Goal: Navigation & Orientation: Find specific page/section

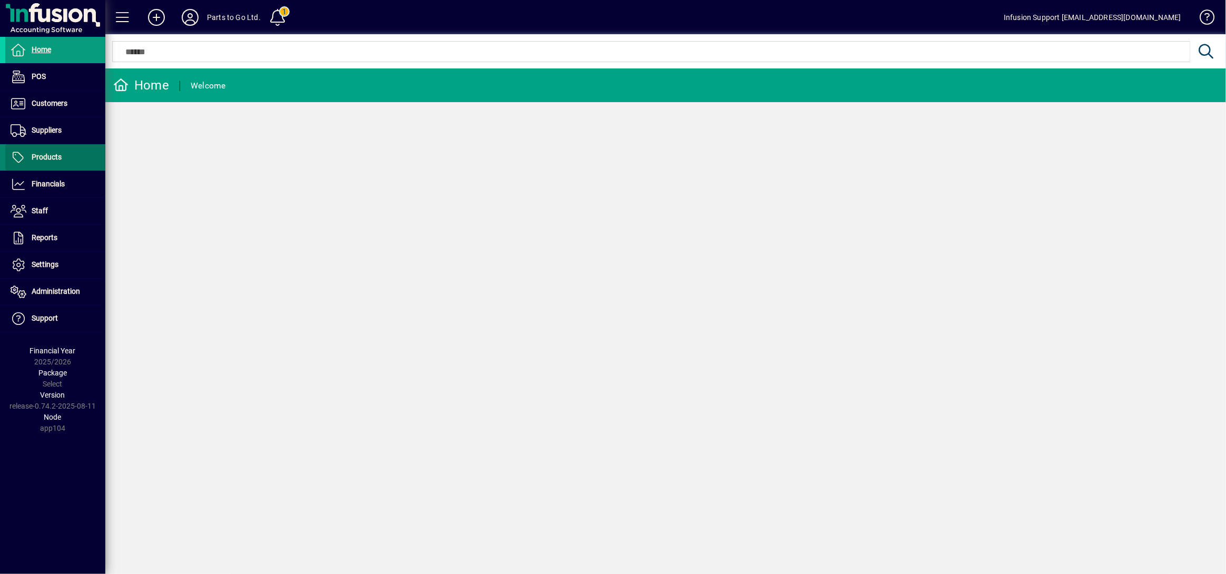
click at [50, 154] on span "Products" at bounding box center [47, 157] width 30 height 8
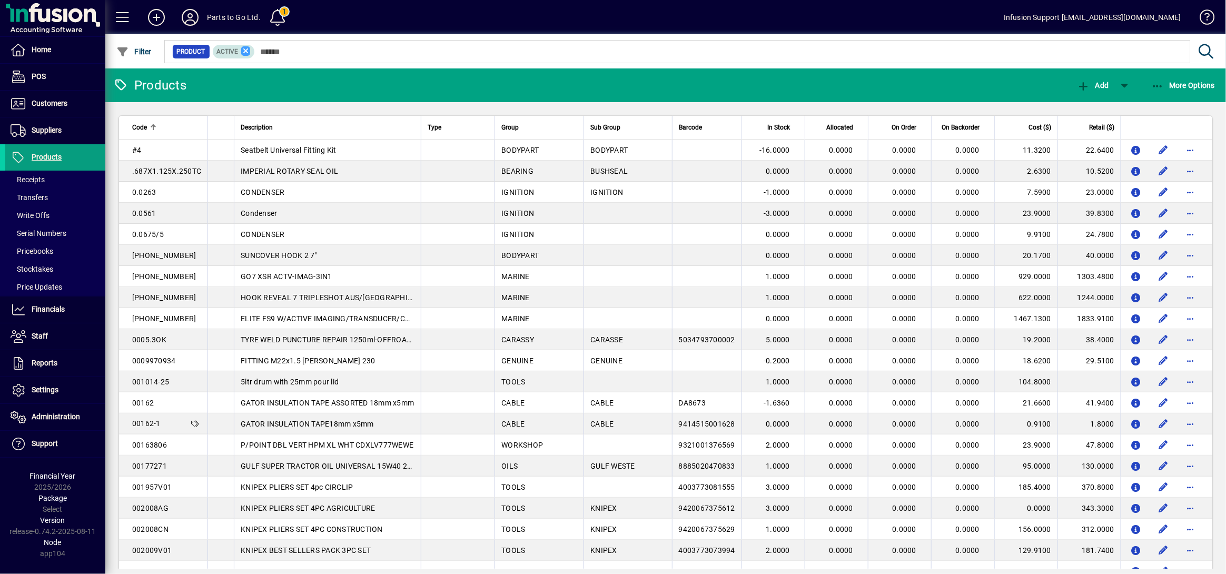
click at [242, 47] on icon at bounding box center [245, 50] width 9 height 9
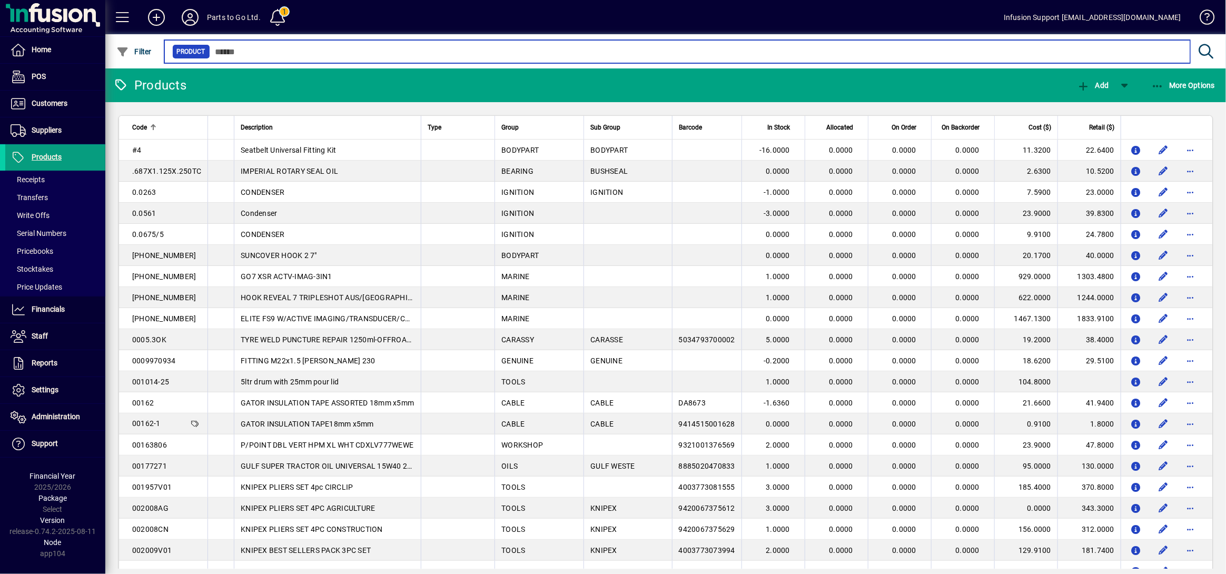
click at [271, 50] on input "text" at bounding box center [696, 51] width 972 height 15
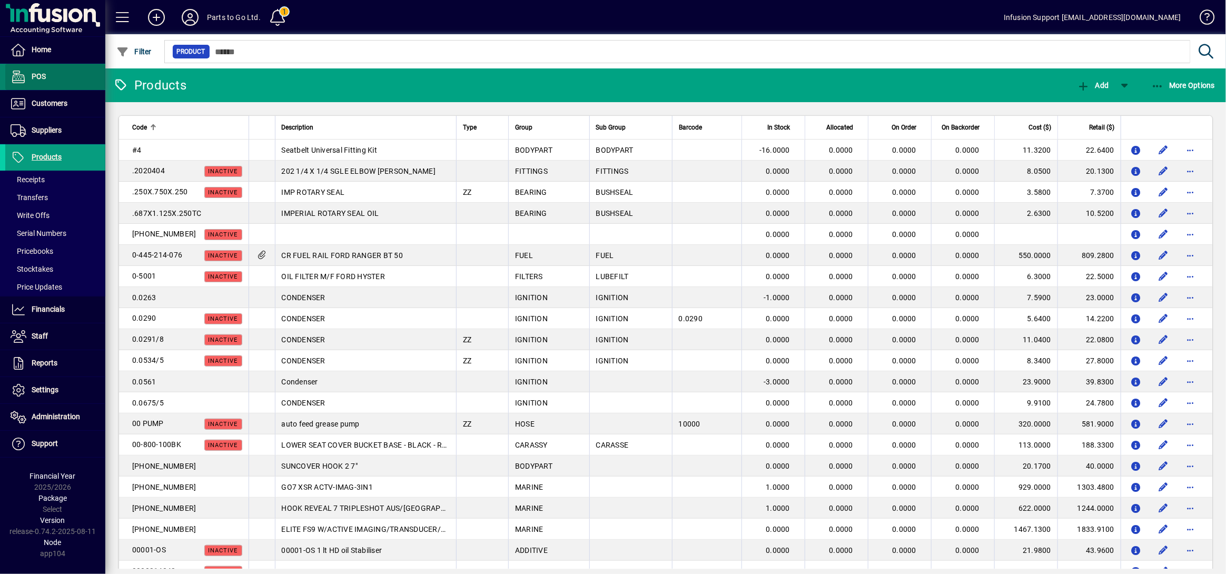
click at [41, 76] on span "POS" at bounding box center [39, 76] width 14 height 8
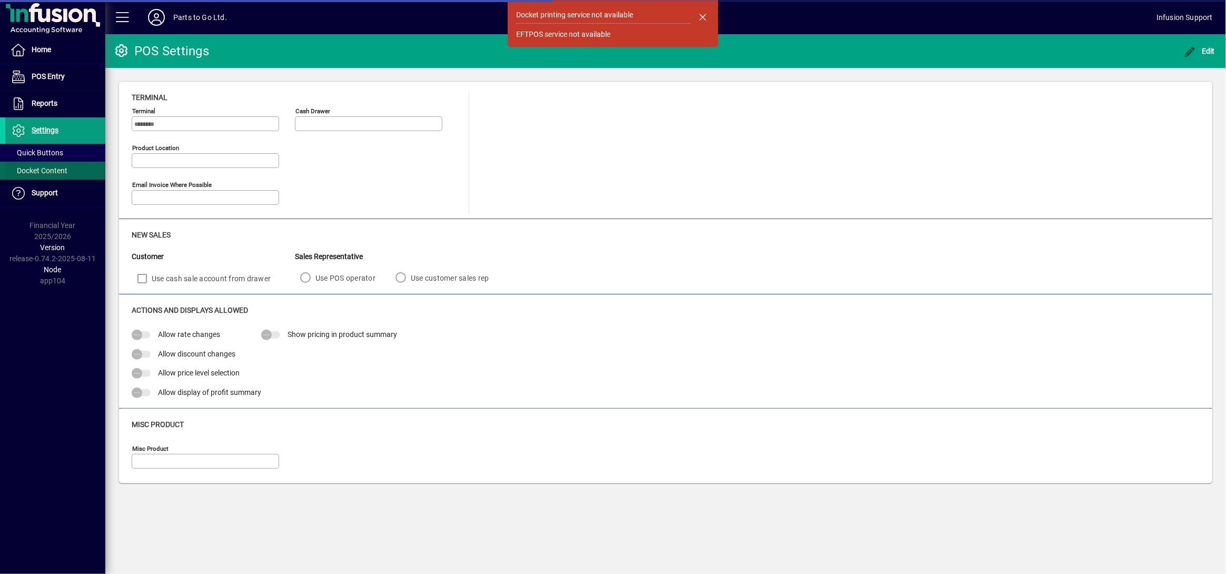
type input "**********"
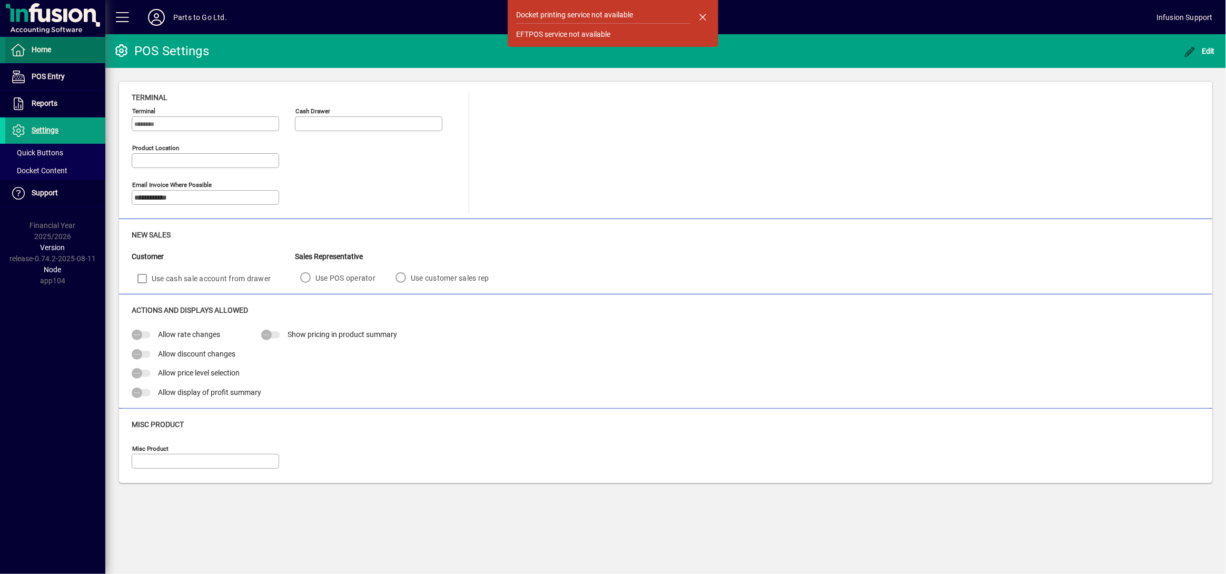
click at [45, 49] on span "Home" at bounding box center [41, 49] width 19 height 8
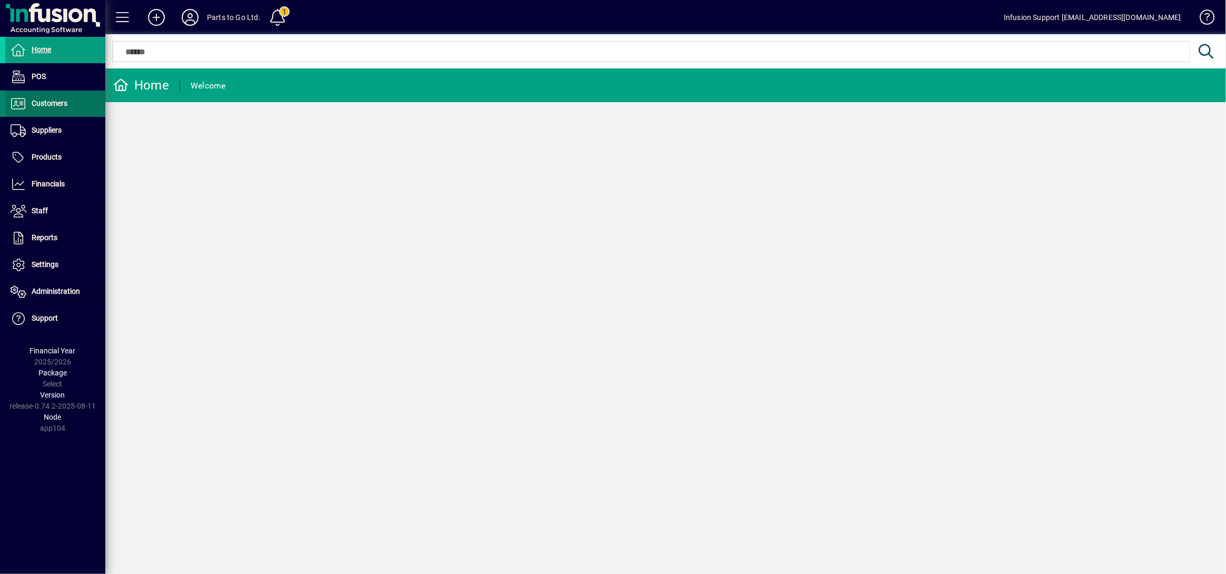
click at [43, 104] on span "Customers" at bounding box center [50, 103] width 36 height 8
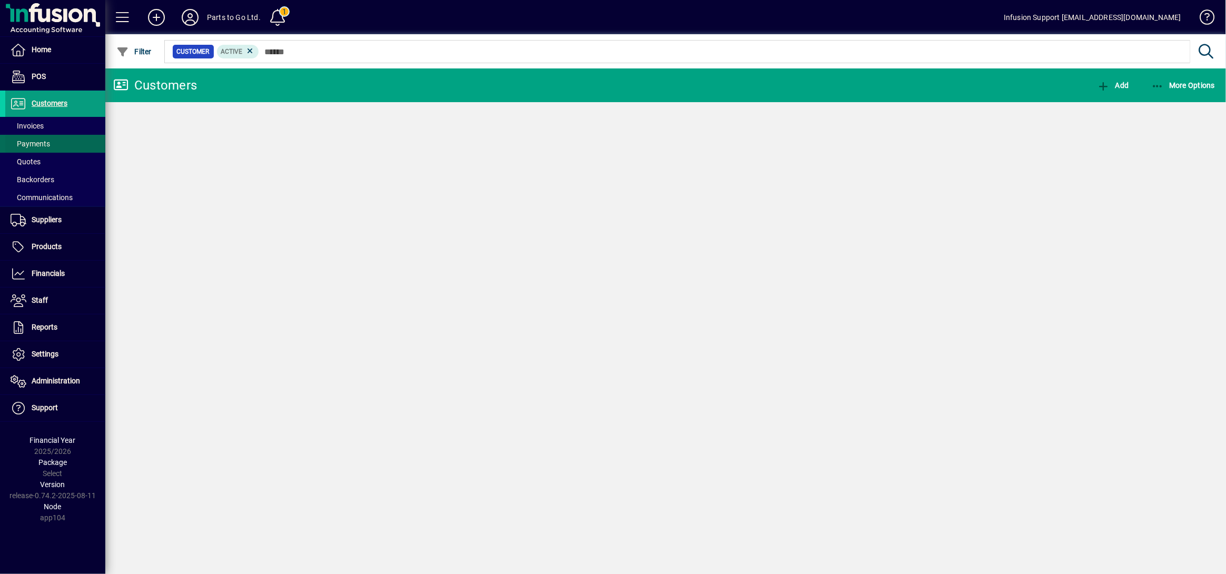
click at [37, 144] on span "Payments" at bounding box center [31, 144] width 40 height 8
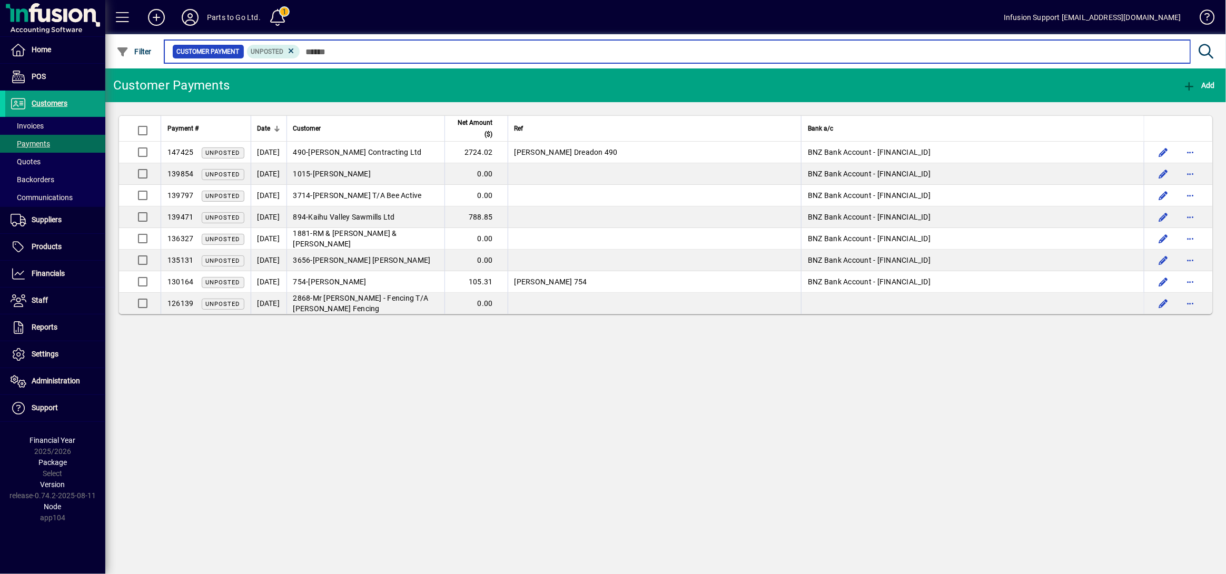
click at [333, 47] on input "text" at bounding box center [741, 51] width 882 height 15
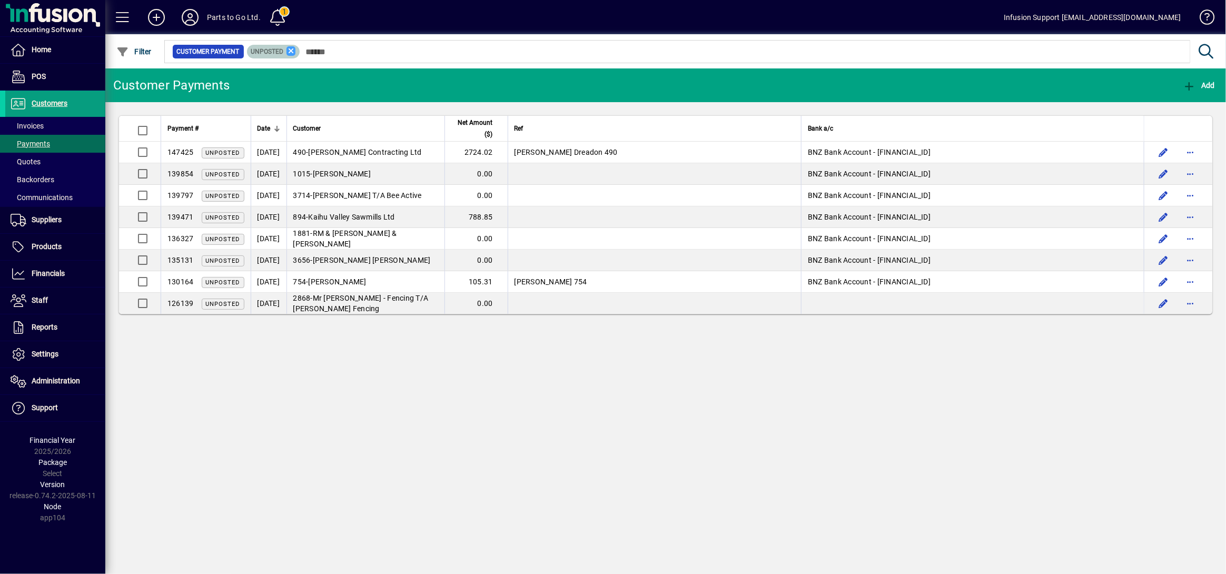
click at [290, 46] on icon at bounding box center [291, 50] width 9 height 9
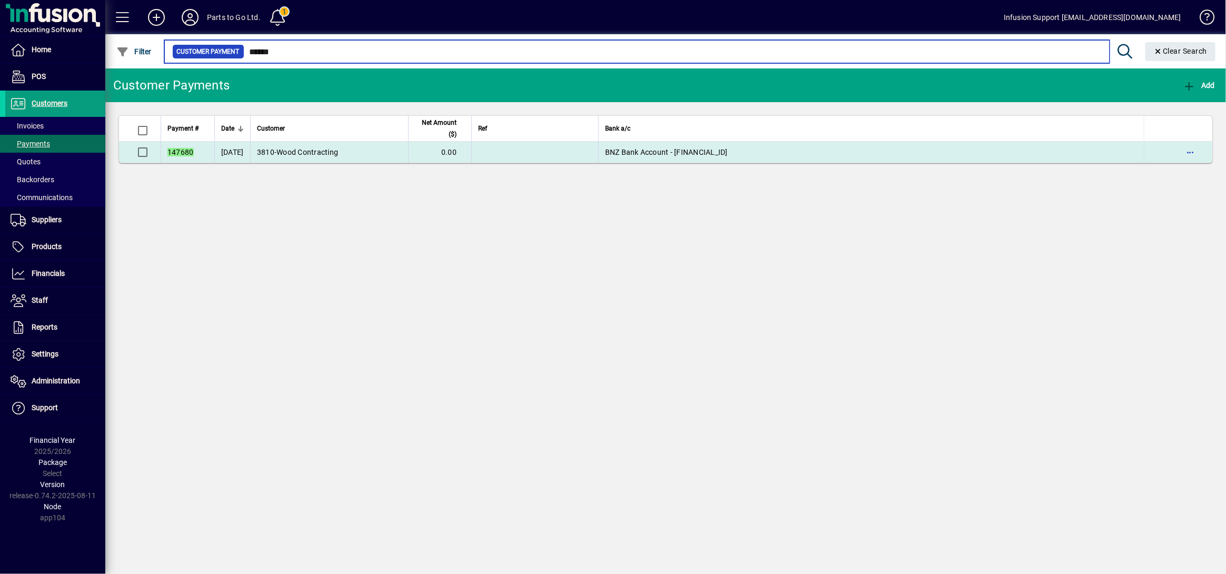
type input "******"
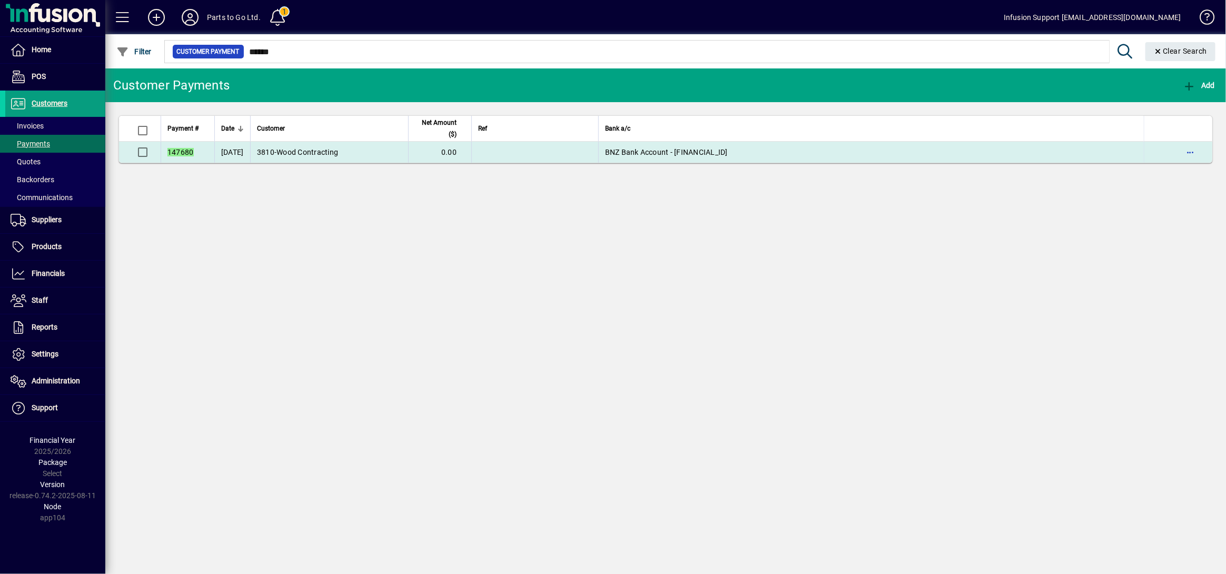
click at [315, 154] on span "Wood Contracting" at bounding box center [308, 152] width 62 height 8
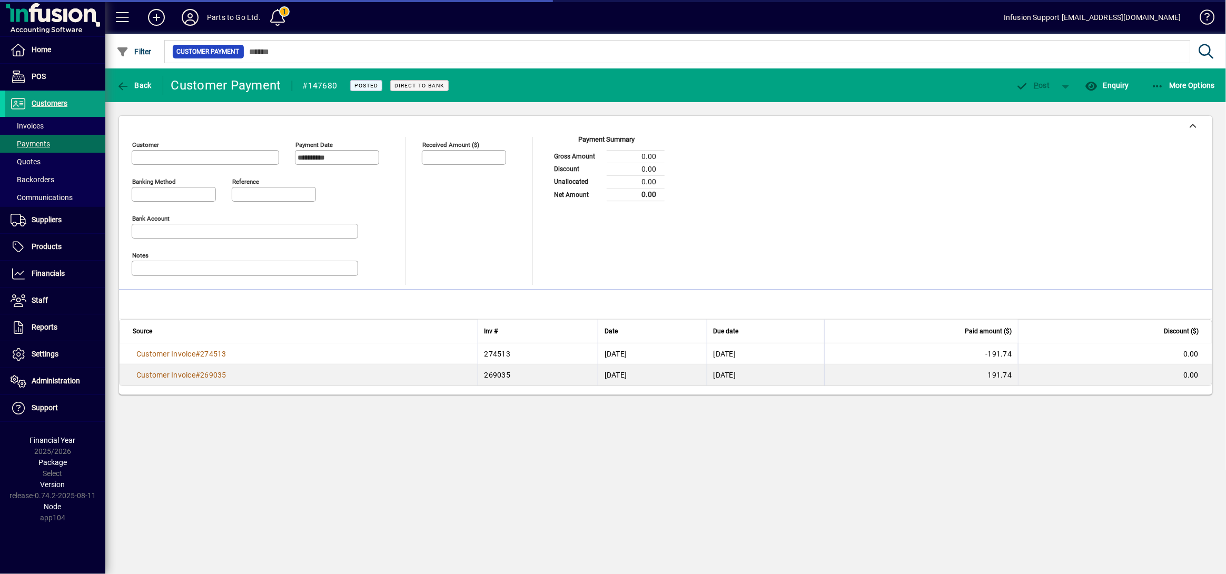
type input "**********"
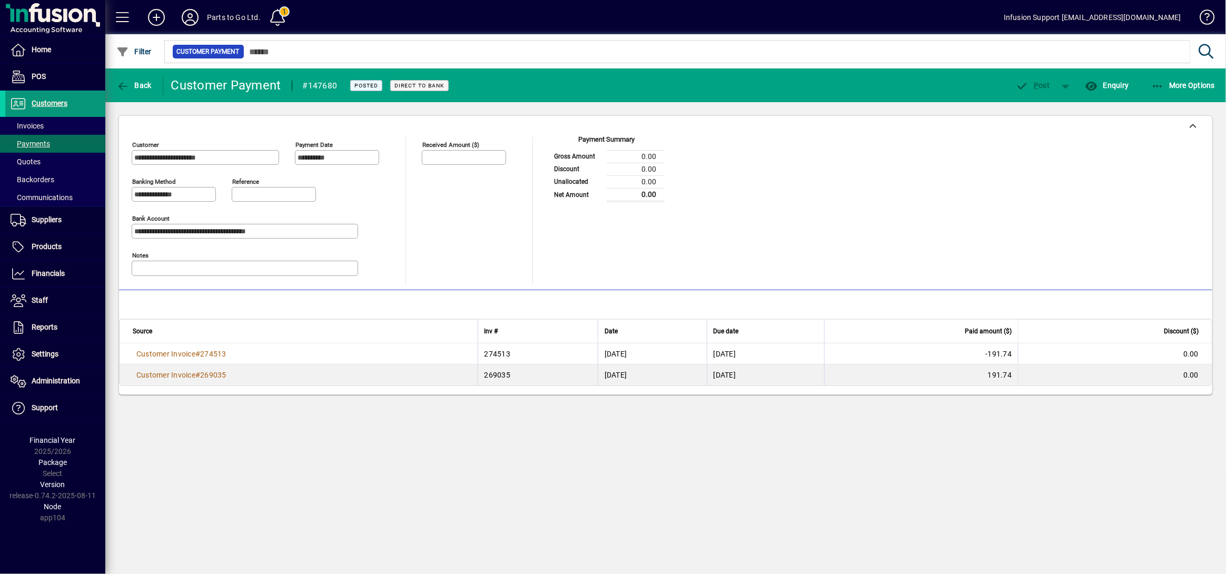
click at [43, 106] on span "Customers" at bounding box center [50, 103] width 36 height 8
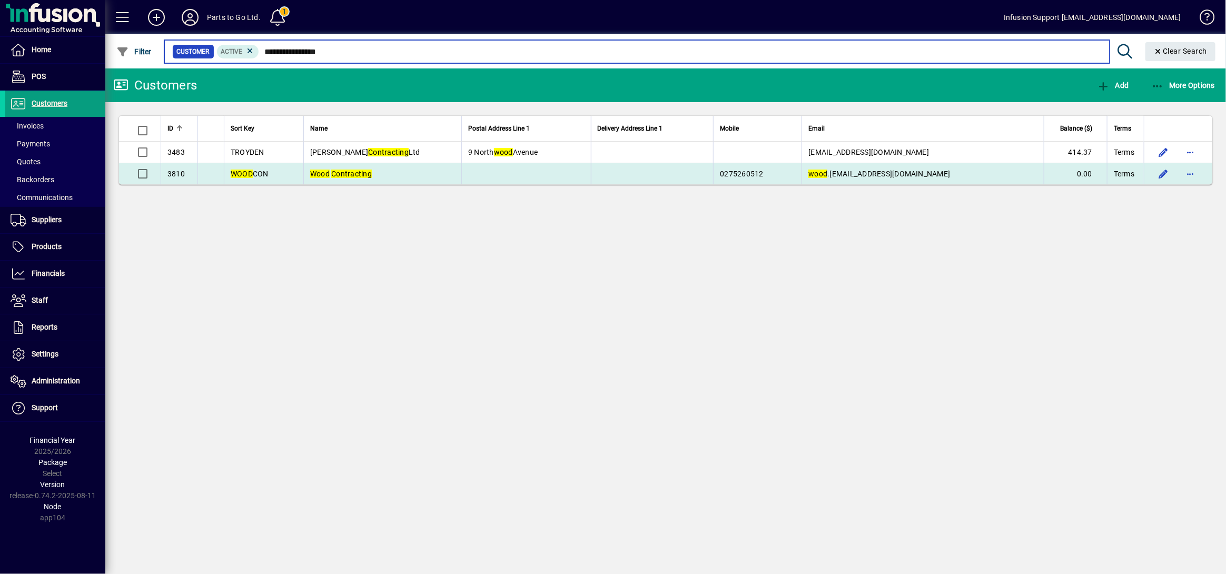
type input "**********"
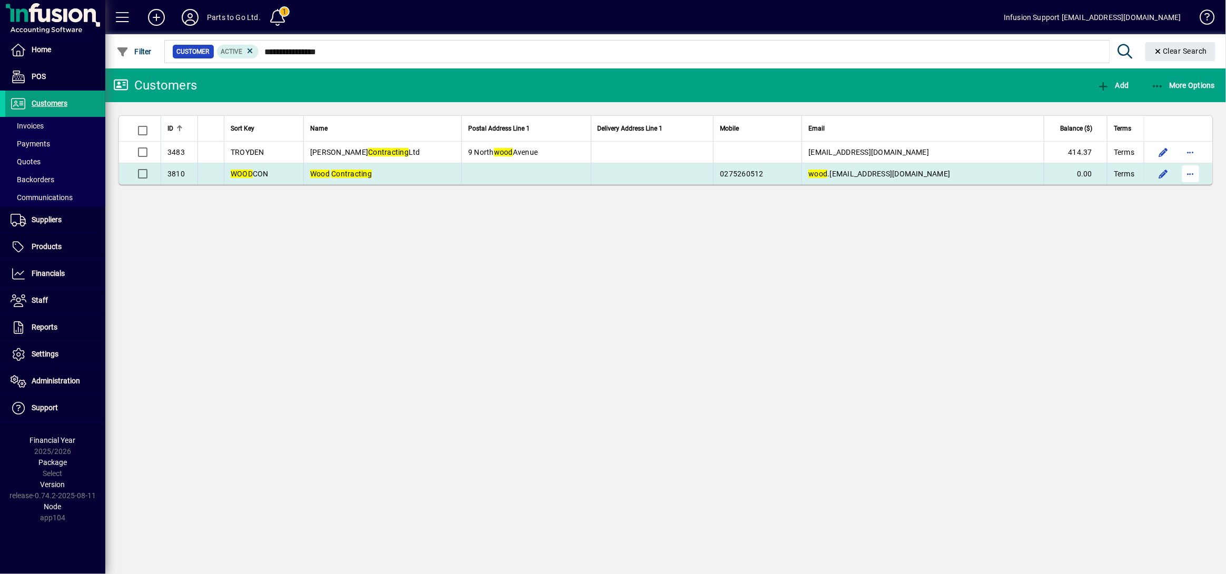
drag, startPoint x: 351, startPoint y: 171, endPoint x: 1182, endPoint y: 166, distance: 831.2
click at [1182, 166] on span "button" at bounding box center [1190, 173] width 25 height 25
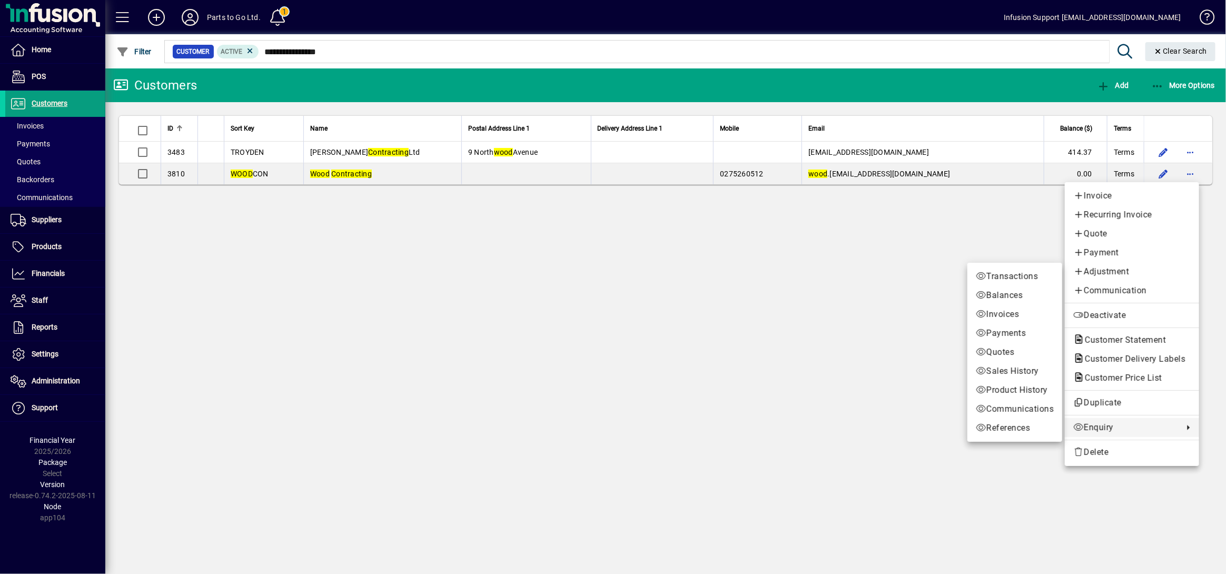
click at [1122, 428] on span "Enquiry" at bounding box center [1126, 427] width 105 height 13
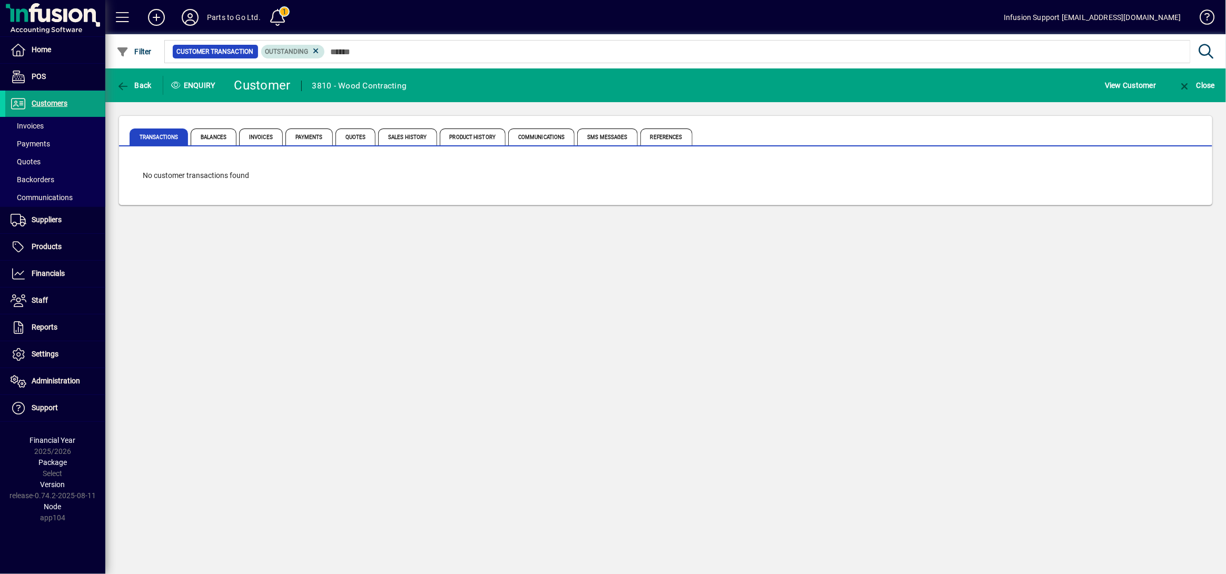
click at [321, 46] on mat-chip "Outstanding" at bounding box center [293, 52] width 64 height 14
click at [312, 49] on icon at bounding box center [315, 50] width 9 height 9
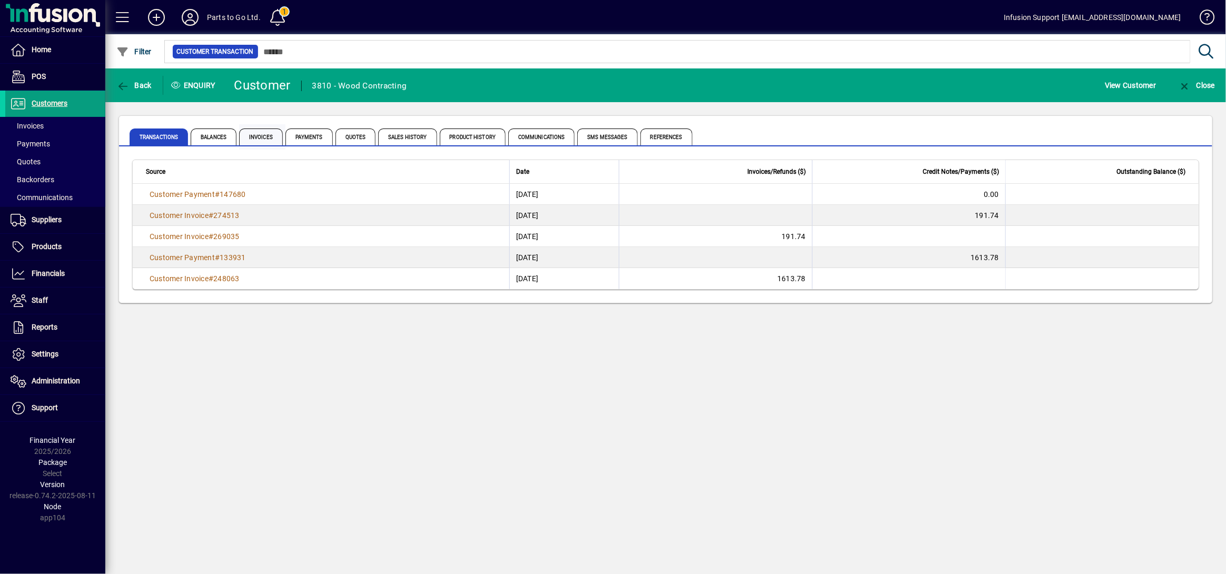
click at [254, 134] on span "Invoices" at bounding box center [261, 137] width 44 height 17
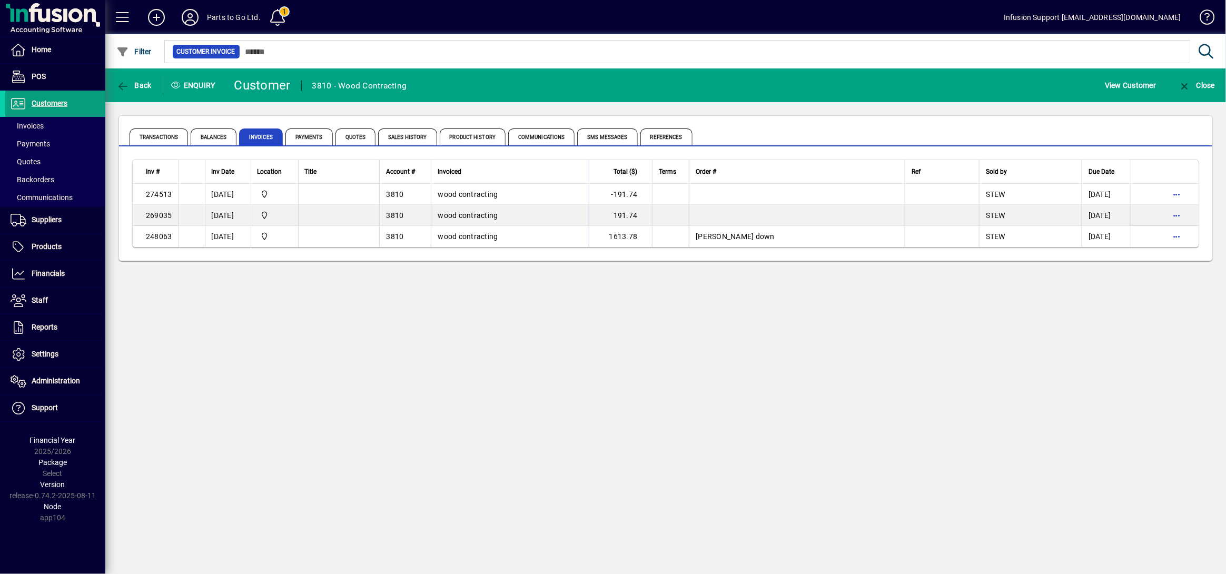
click at [796, 449] on div "Back Enquiry Customer 3810 - Wood Contracting View Customer Close Transactions …" at bounding box center [665, 321] width 1121 height 506
click at [55, 356] on span "Settings" at bounding box center [45, 354] width 27 height 8
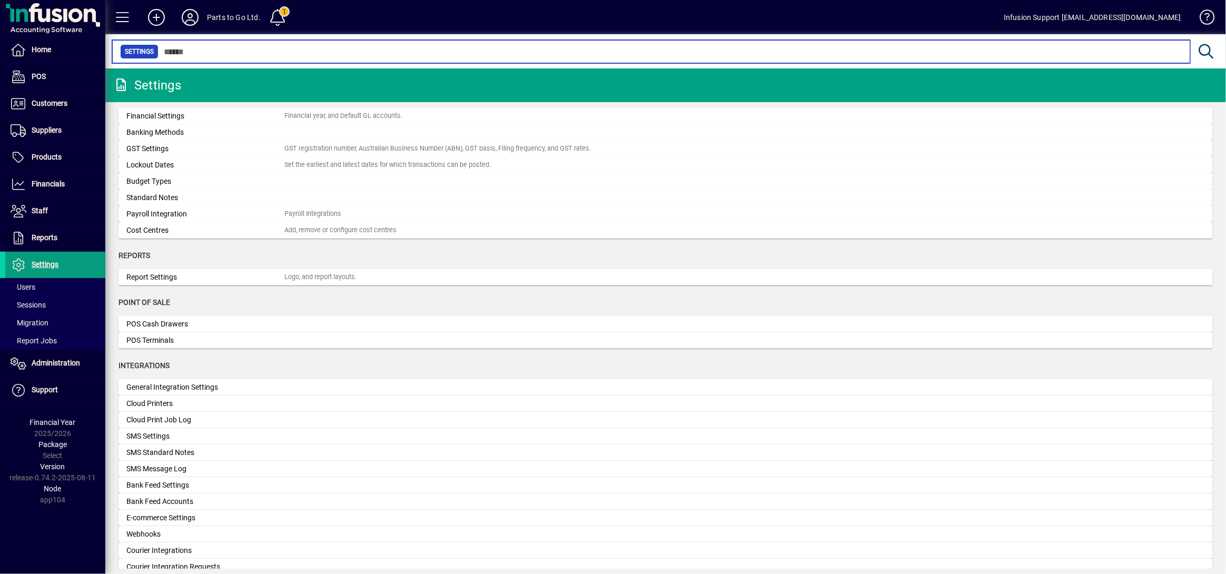
scroll to position [210, 0]
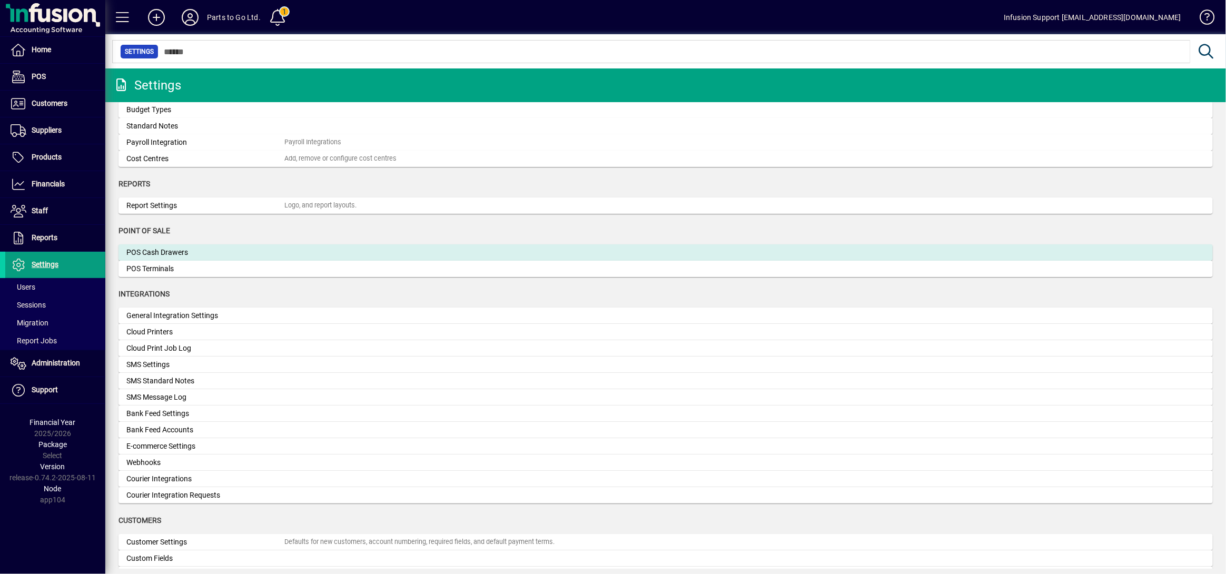
click at [191, 255] on div "POS Cash Drawers" at bounding box center [205, 252] width 158 height 11
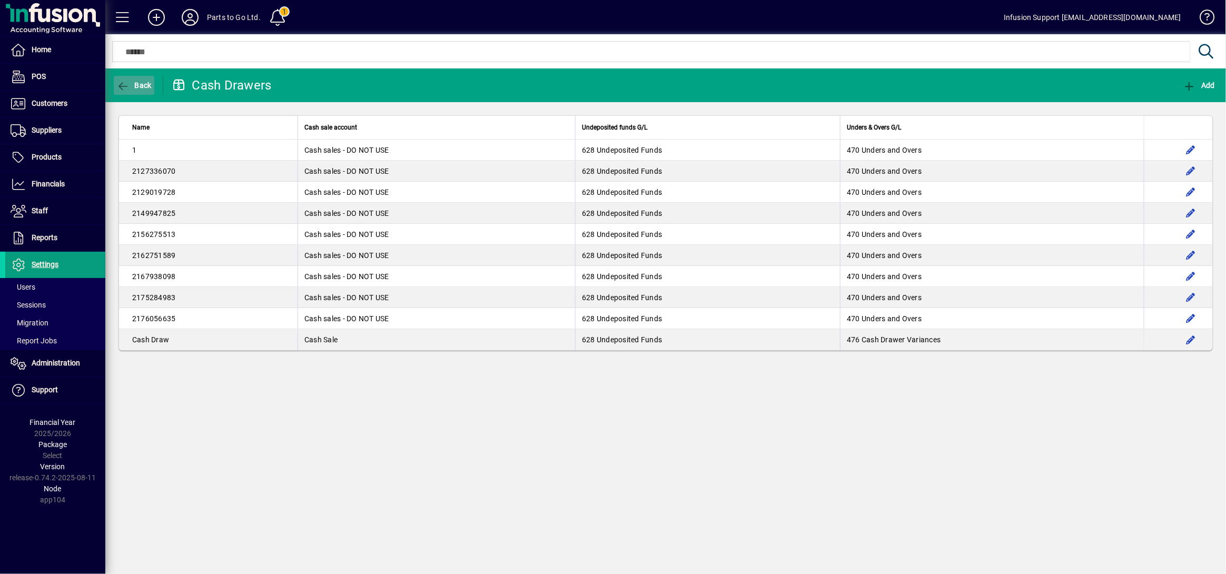
click at [131, 85] on span "Back" at bounding box center [133, 85] width 35 height 8
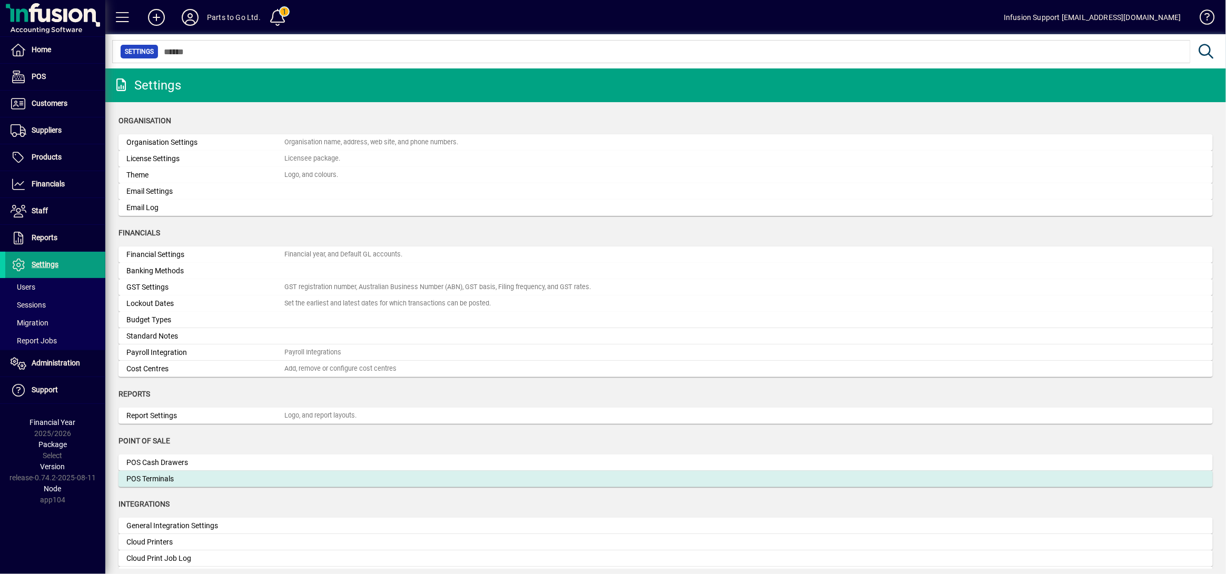
click at [255, 477] on div "POS Terminals" at bounding box center [205, 479] width 158 height 11
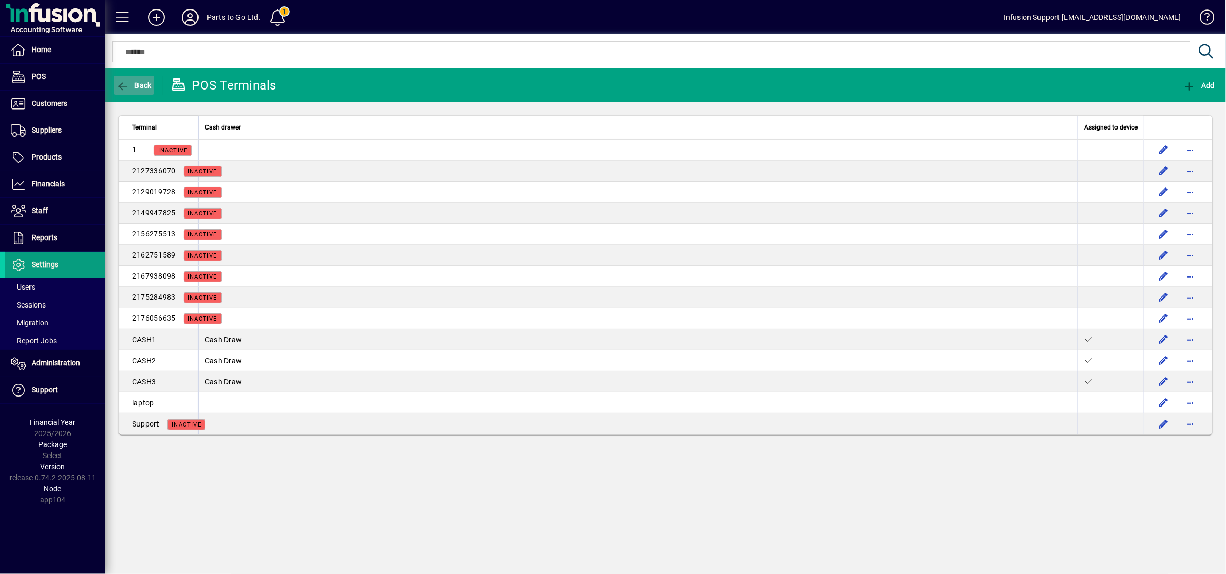
click at [122, 81] on icon "button" at bounding box center [122, 86] width 13 height 11
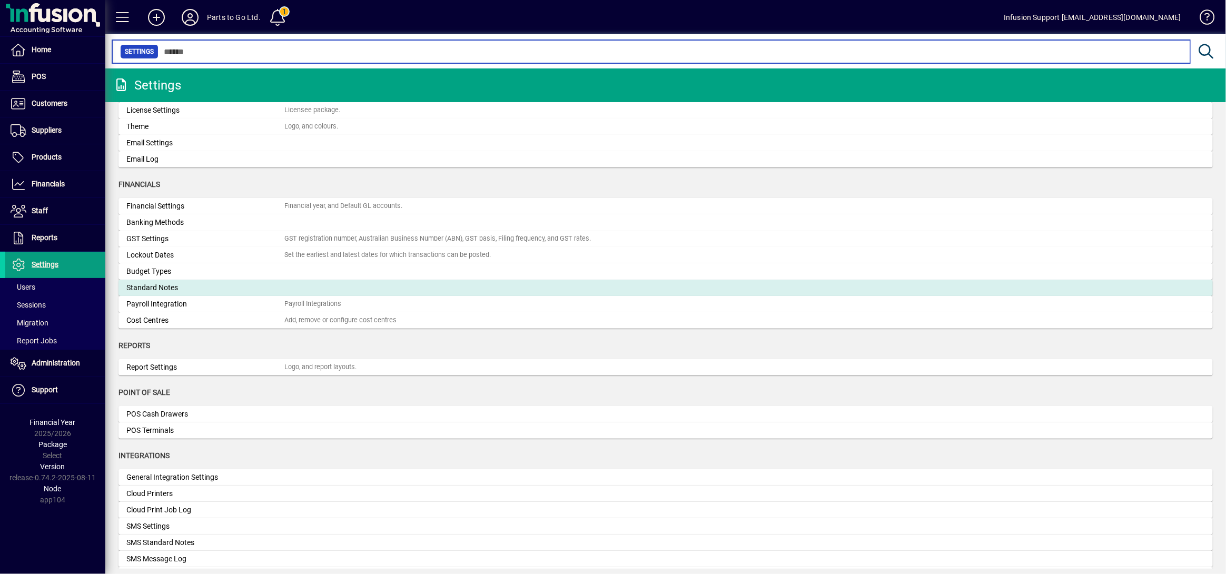
scroll to position [70, 0]
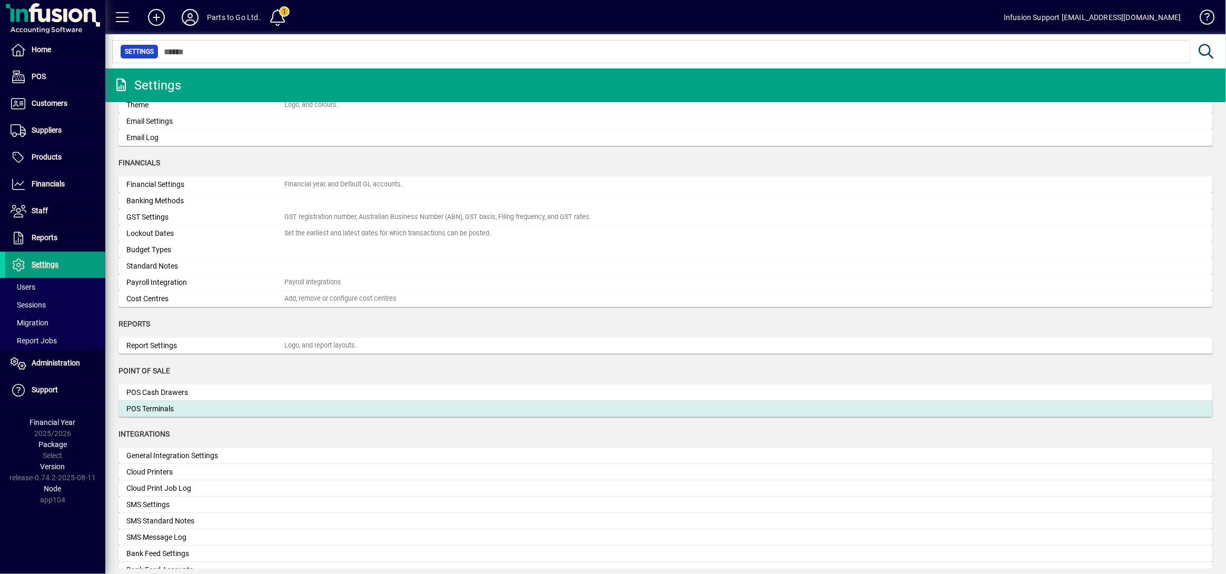
click at [196, 407] on div "POS Terminals" at bounding box center [205, 408] width 158 height 11
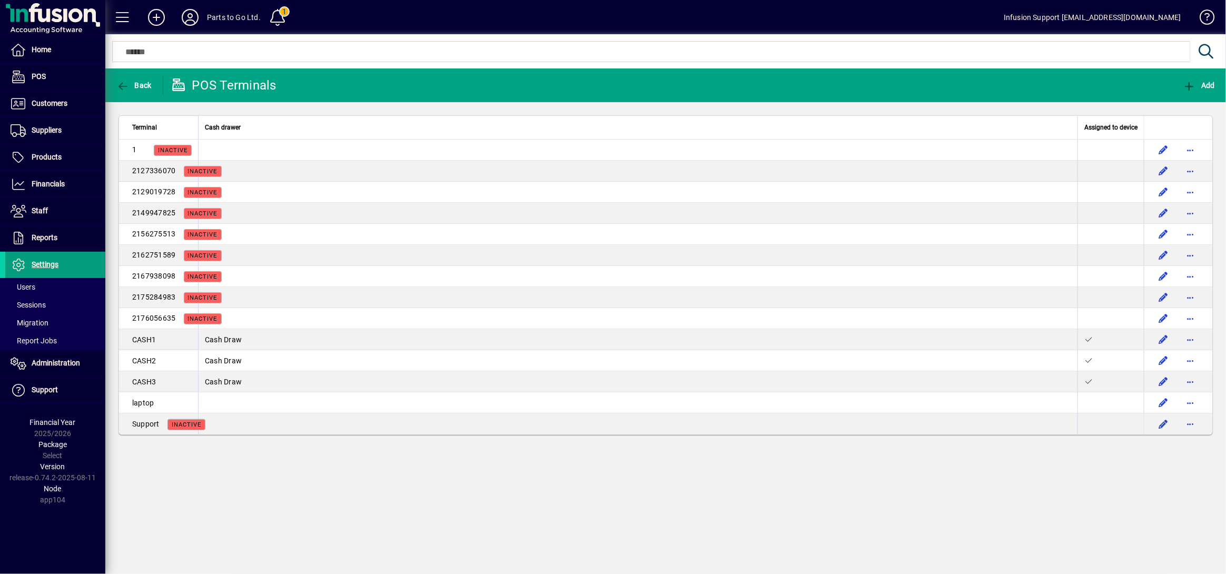
drag, startPoint x: 502, startPoint y: 478, endPoint x: 281, endPoint y: 467, distance: 221.5
click at [281, 467] on div "Back POS Terminals Add Terminal Cash drawer Assigned to device 1 Inactive 21273…" at bounding box center [665, 321] width 1121 height 506
click at [60, 255] on span at bounding box center [55, 264] width 100 height 25
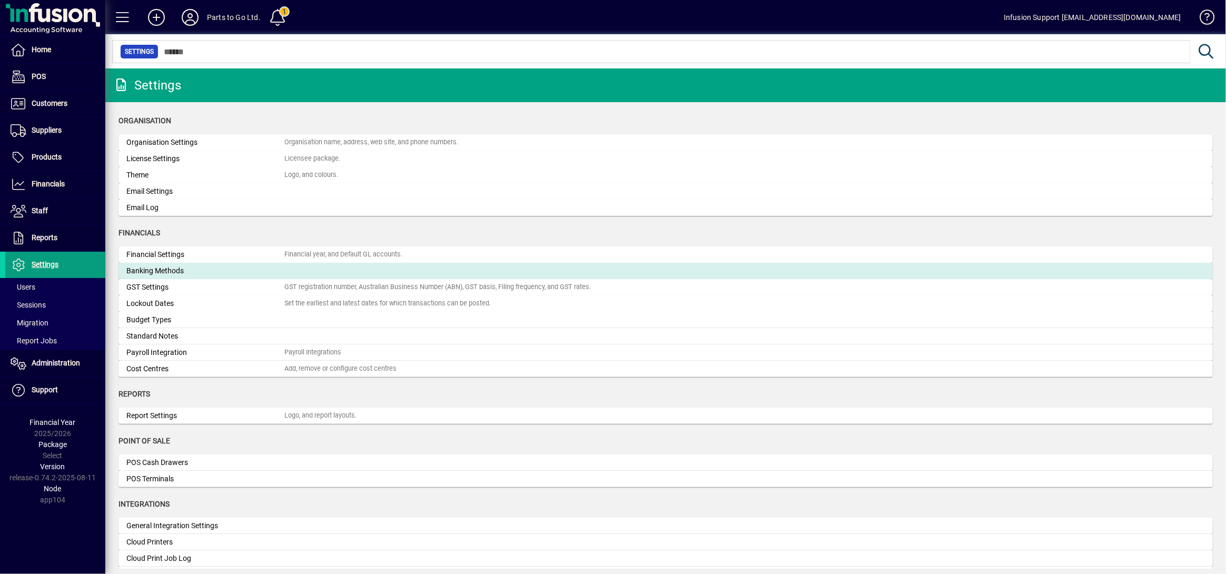
click at [183, 269] on div "Banking Methods" at bounding box center [205, 270] width 158 height 11
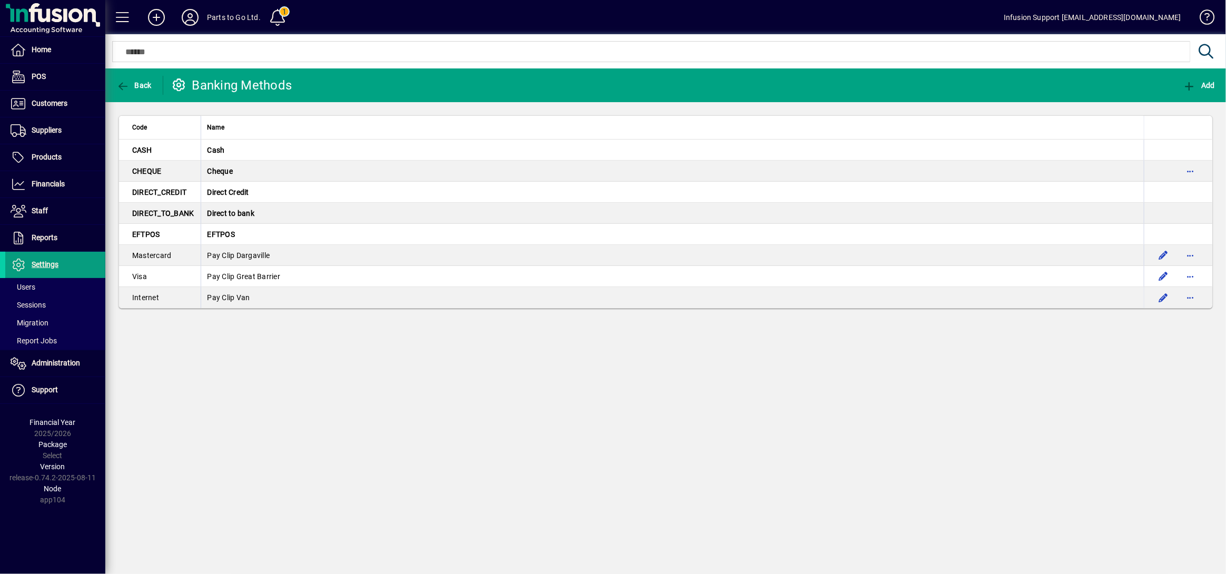
click at [473, 428] on div "Back Banking Methods Add Code Name CASH Cash CHEQUE Cheque DIRECT_CREDIT Direct…" at bounding box center [665, 321] width 1121 height 506
click at [184, 12] on icon at bounding box center [190, 17] width 21 height 17
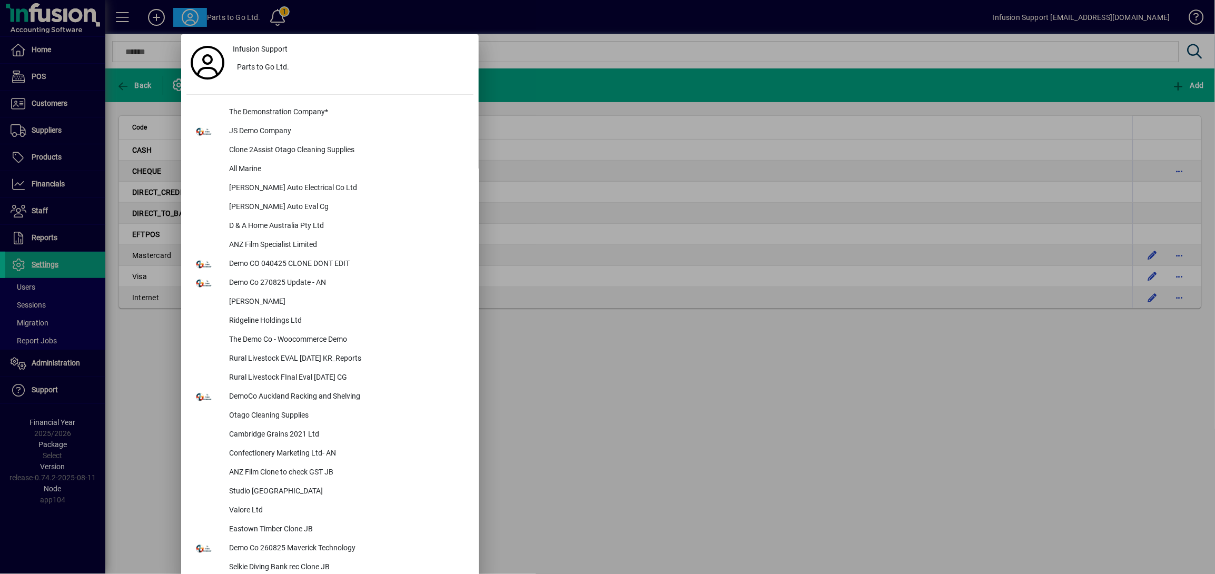
click at [258, 109] on div "The Demonstration Company*" at bounding box center [347, 112] width 253 height 19
